Goal: Task Accomplishment & Management: Manage account settings

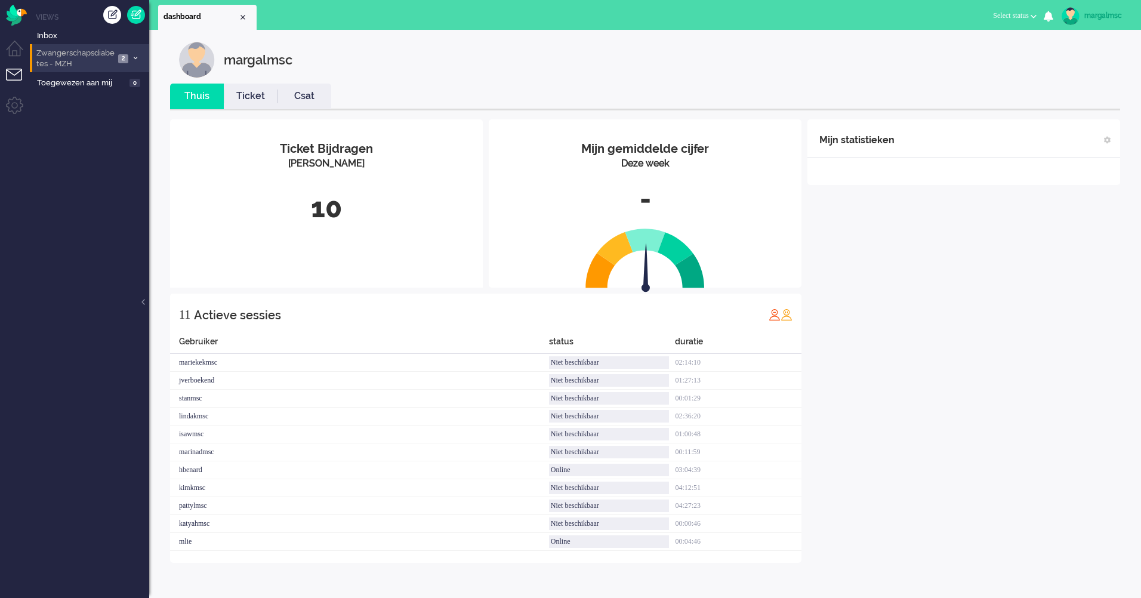
click at [69, 55] on span "Zwangerschapsdiabetes - MZH" at bounding box center [75, 59] width 80 height 22
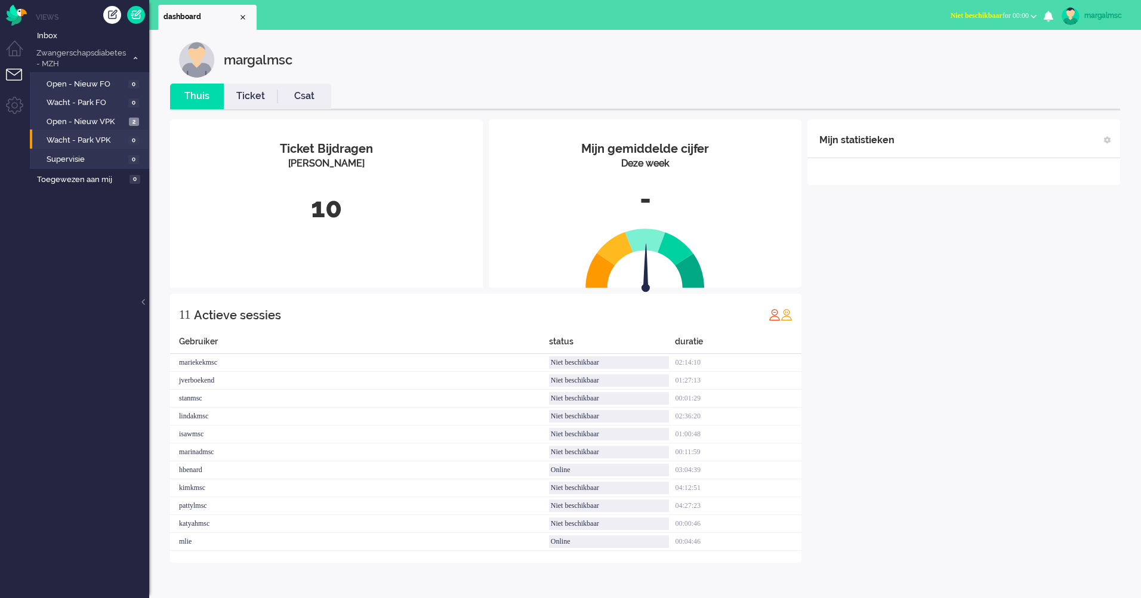
click at [80, 130] on li "Wacht - Park VPK 0" at bounding box center [89, 138] width 118 height 19
click at [76, 123] on span "Open - Nieuw VPK" at bounding box center [86, 121] width 79 height 11
